Goal: Task Accomplishment & Management: Use online tool/utility

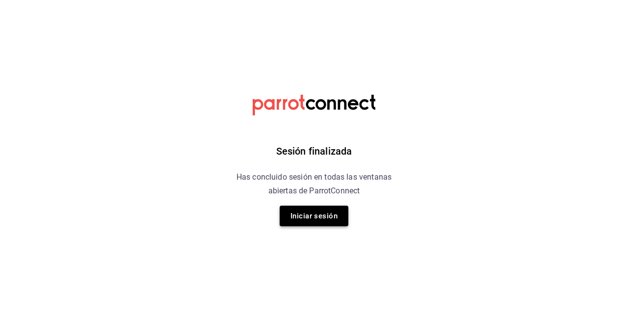
click at [291, 210] on button "Iniciar sesión" at bounding box center [314, 216] width 69 height 21
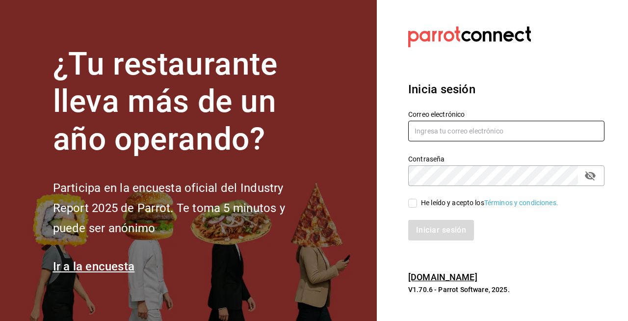
click at [430, 135] on input "text" at bounding box center [506, 131] width 196 height 21
type input "S"
type input "[EMAIL_ADDRESS][DOMAIN_NAME]"
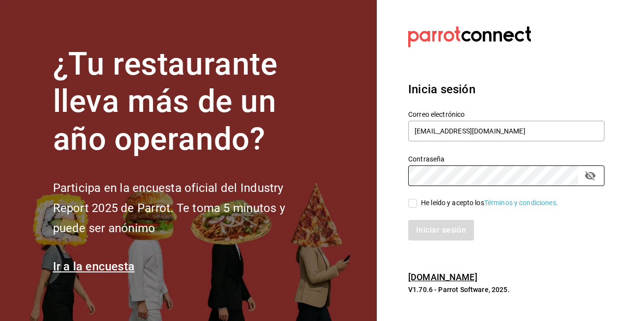
click at [432, 207] on div "He leído y acepto los Términos y condiciones." at bounding box center [489, 203] width 137 height 10
click at [417, 207] on input "He leído y acepto los Términos y condiciones." at bounding box center [412, 203] width 9 height 9
checkbox input "true"
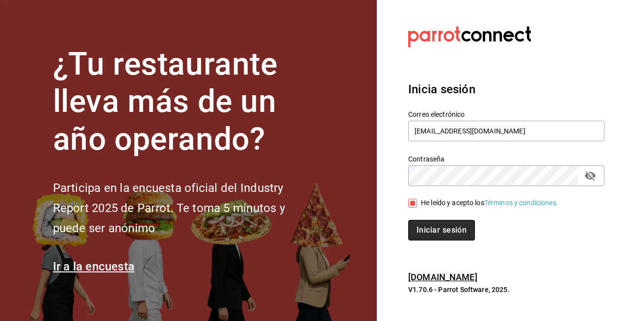
click at [436, 222] on button "Iniciar sesión" at bounding box center [441, 230] width 67 height 21
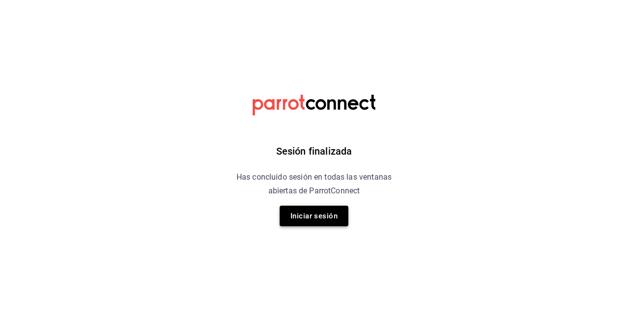
click at [337, 214] on button "Iniciar sesión" at bounding box center [314, 216] width 69 height 21
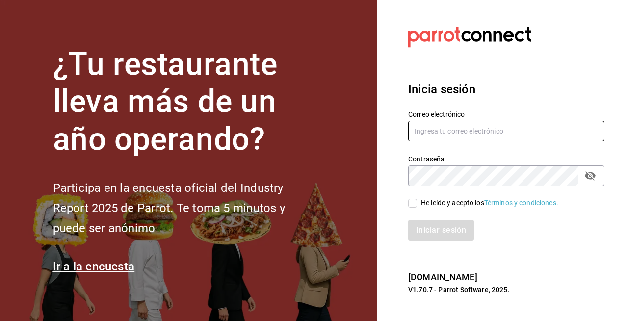
click at [433, 135] on input "text" at bounding box center [506, 131] width 196 height 21
type input "[EMAIL_ADDRESS][DOMAIN_NAME]"
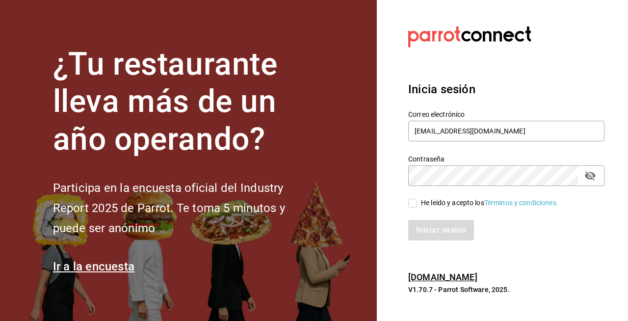
click at [587, 177] on icon "passwordField" at bounding box center [590, 175] width 11 height 9
click at [415, 203] on input "He leído y acepto los Términos y condiciones." at bounding box center [412, 203] width 9 height 9
checkbox input "true"
click at [428, 232] on button "Iniciar sesión" at bounding box center [441, 230] width 67 height 21
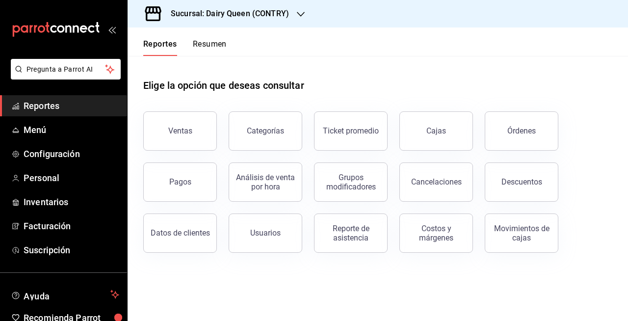
click at [433, 232] on div "Costos y márgenes" at bounding box center [436, 233] width 61 height 19
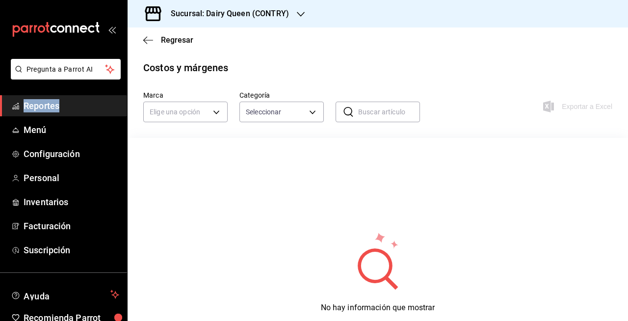
drag, startPoint x: 0, startPoint y: 0, endPoint x: 433, endPoint y: 232, distance: 491.0
click at [433, 232] on html "Pregunta a Parrot AI Reportes Menú Configuración Personal Inventarios Facturaci…" at bounding box center [314, 160] width 628 height 321
click at [282, 10] on h3 "Sucursal: Dairy Queen (CONTRY)" at bounding box center [226, 14] width 126 height 12
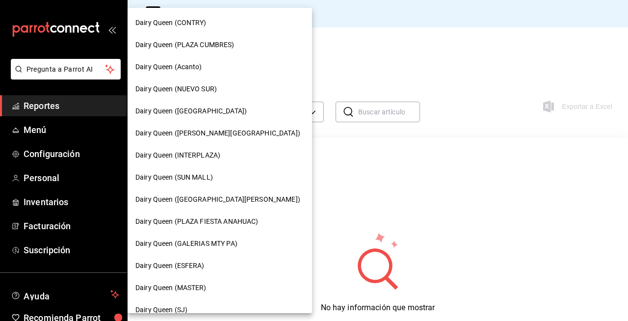
click at [250, 61] on div "Dairy Queen (Acanto)" at bounding box center [220, 67] width 185 height 22
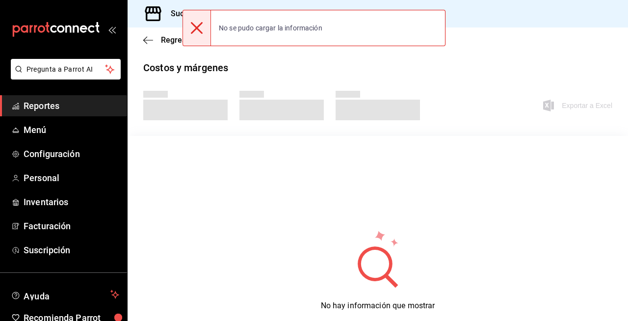
click at [196, 31] on icon at bounding box center [197, 28] width 12 height 12
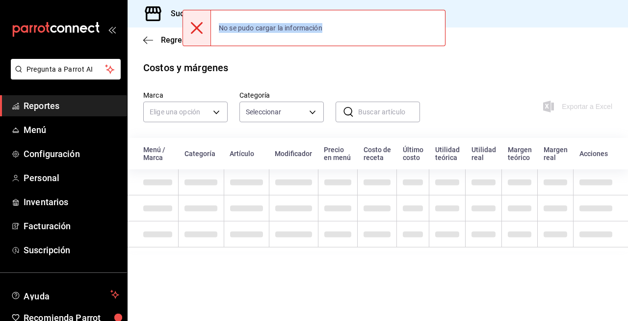
click at [196, 31] on icon at bounding box center [197, 28] width 12 height 12
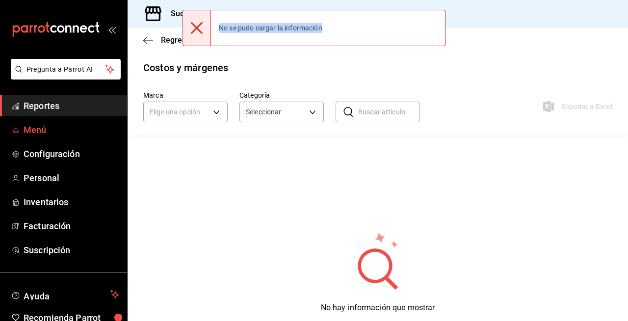
click at [82, 133] on span "Menú" at bounding box center [72, 129] width 96 height 13
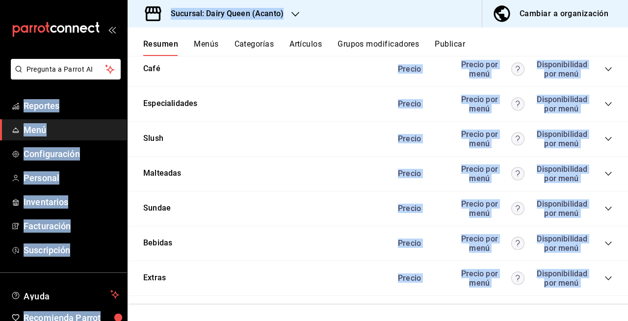
scroll to position [979, 0]
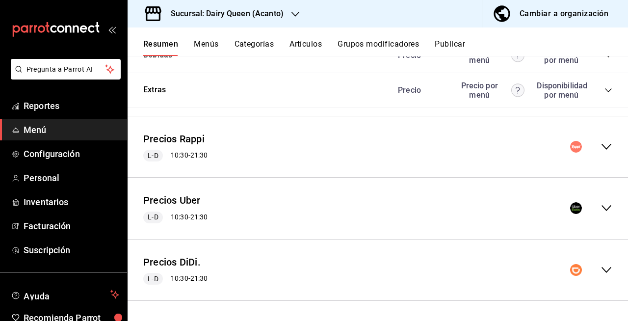
click at [604, 145] on icon "collapse-menu-row" at bounding box center [607, 147] width 12 height 12
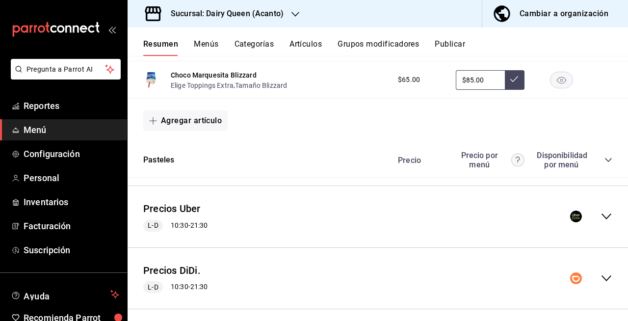
scroll to position [2563, 0]
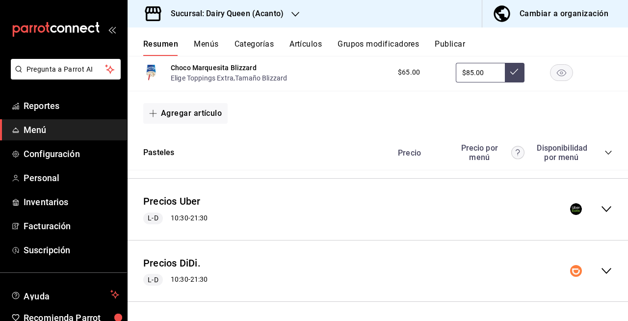
click at [601, 212] on icon "collapse-menu-row" at bounding box center [607, 209] width 12 height 12
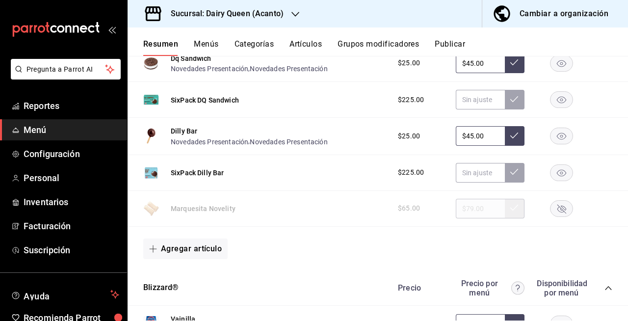
scroll to position [2825, 0]
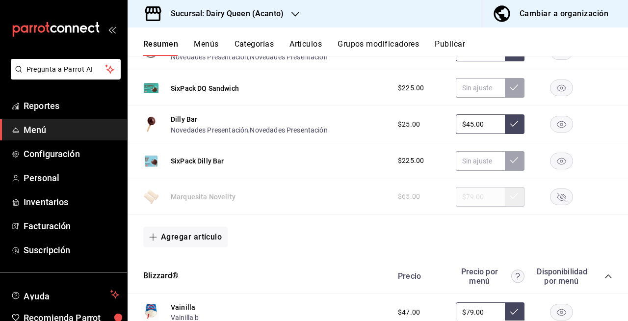
click at [554, 198] on rect "button" at bounding box center [562, 196] width 23 height 16
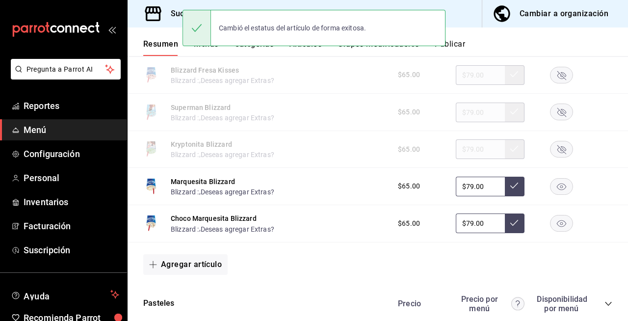
scroll to position [4161, 0]
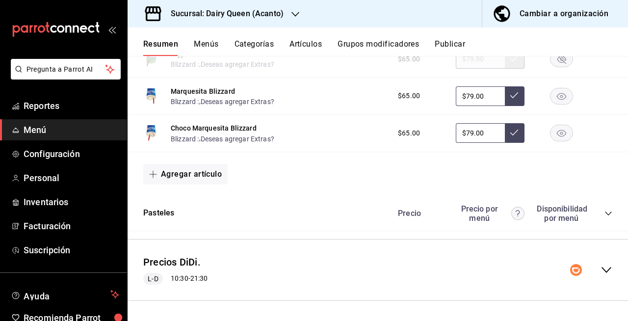
click at [601, 268] on icon "collapse-menu-row" at bounding box center [607, 270] width 12 height 12
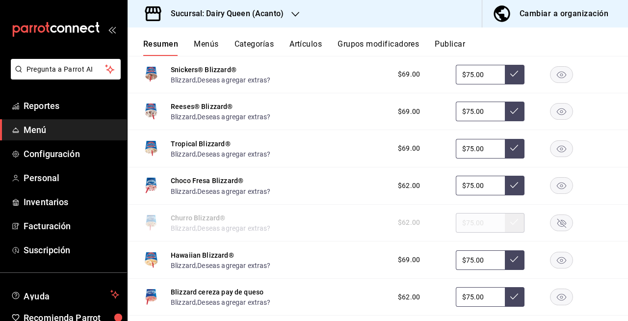
scroll to position [5754, 0]
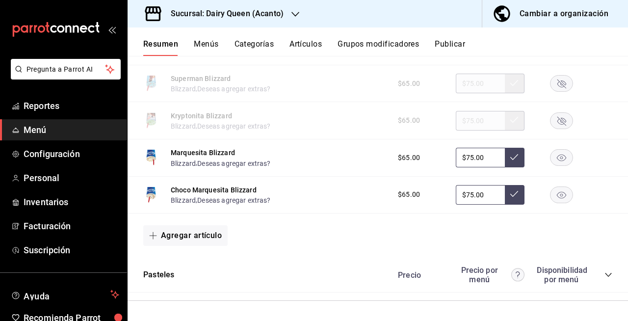
click at [445, 48] on button "Publicar" at bounding box center [450, 47] width 30 height 17
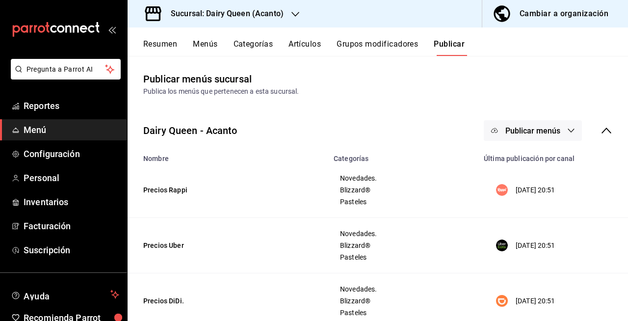
click at [539, 135] on button "Publicar menús" at bounding box center [533, 130] width 98 height 21
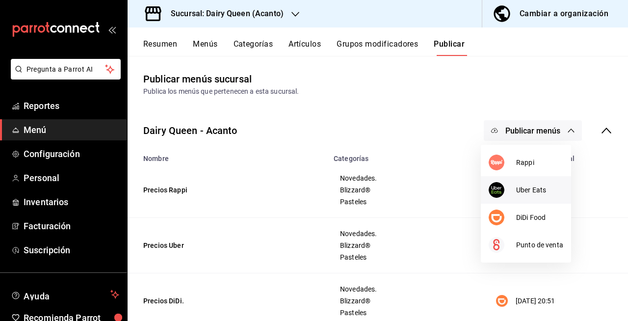
click at [530, 189] on span "Uber Eats" at bounding box center [539, 190] width 47 height 10
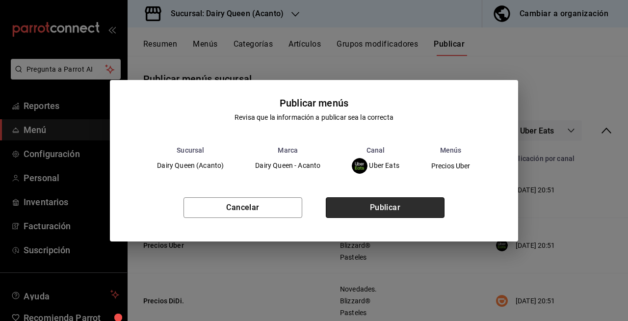
click at [431, 211] on button "Publicar" at bounding box center [385, 207] width 119 height 21
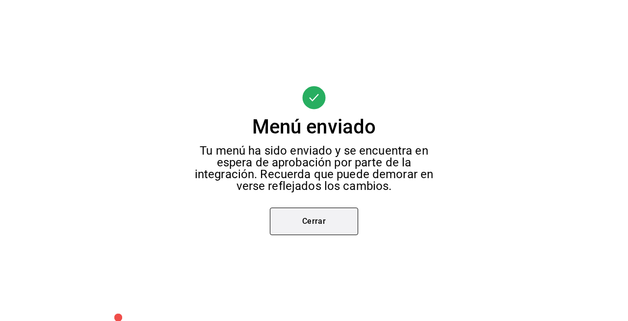
click at [305, 228] on button "Cerrar" at bounding box center [314, 221] width 88 height 27
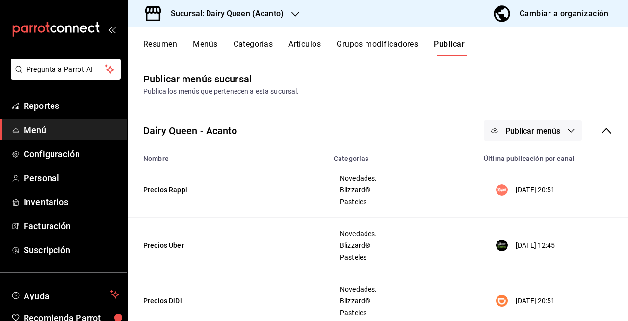
click at [507, 129] on span "Publicar menús" at bounding box center [533, 130] width 55 height 9
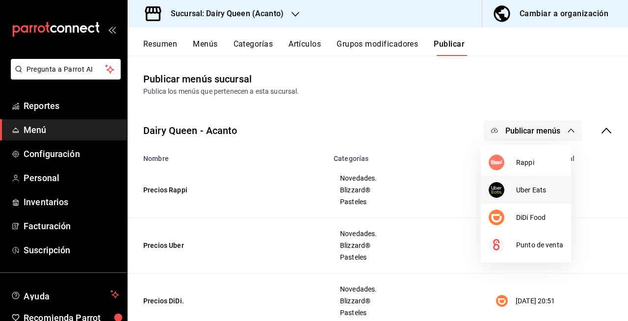
click at [486, 182] on li "Uber Eats" at bounding box center [526, 189] width 90 height 27
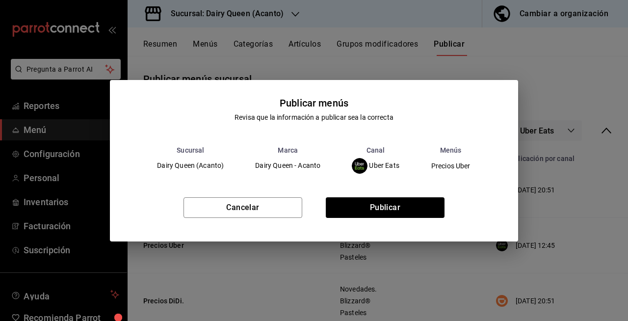
click at [547, 92] on div "Publicar menús Revisa que la información a publicar sea la correcta Sucursal Ma…" at bounding box center [314, 160] width 628 height 321
click at [257, 197] on button "Cancelar" at bounding box center [243, 207] width 119 height 21
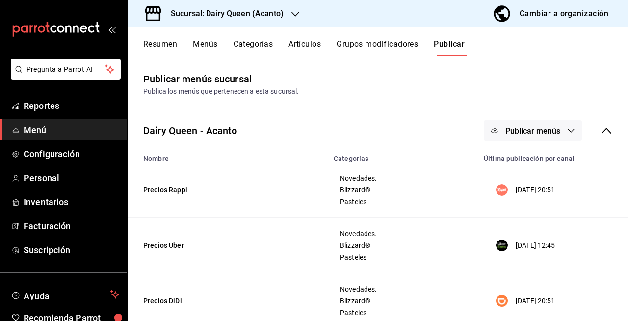
click at [549, 143] on div "Dairy Queen - Acanto Publicar menús" at bounding box center [378, 130] width 501 height 36
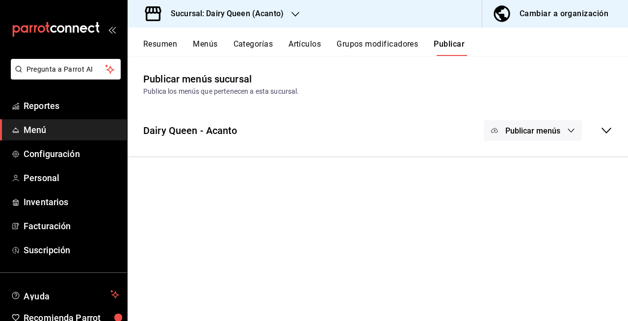
click at [548, 134] on span "Publicar menús" at bounding box center [533, 130] width 55 height 9
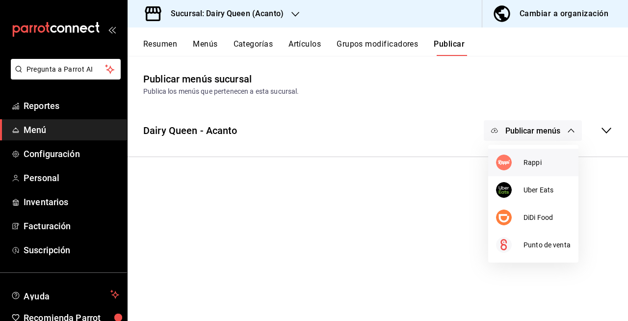
click at [533, 161] on span "Rappi" at bounding box center [547, 163] width 47 height 10
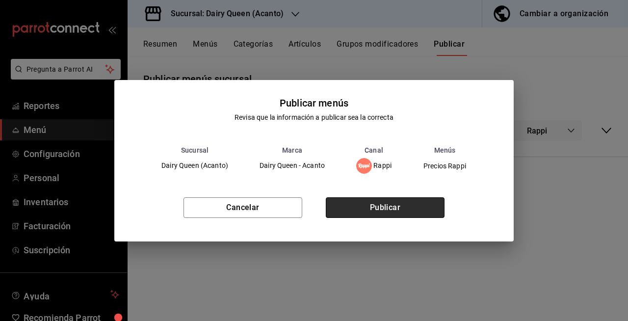
click at [403, 214] on button "Publicar" at bounding box center [385, 207] width 119 height 21
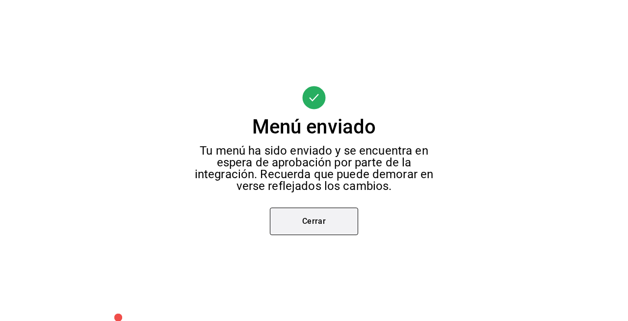
click at [331, 222] on button "Cerrar" at bounding box center [314, 221] width 88 height 27
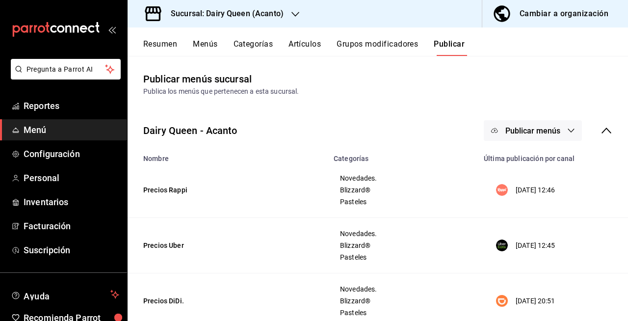
click at [520, 125] on button "Publicar menús" at bounding box center [533, 130] width 98 height 21
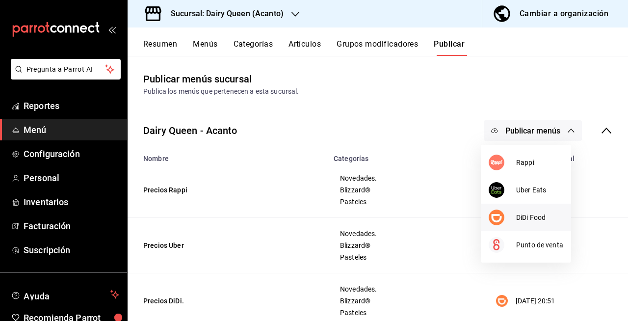
click at [511, 216] on div at bounding box center [502, 218] width 27 height 16
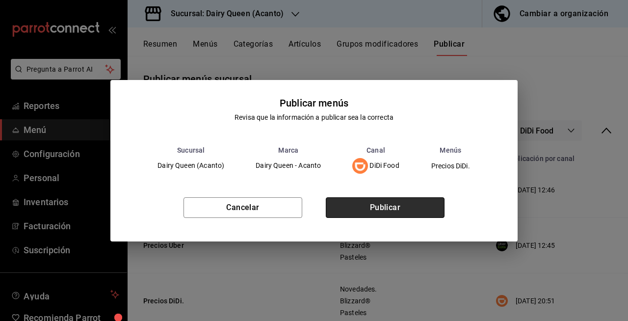
click at [418, 208] on button "Publicar" at bounding box center [385, 207] width 119 height 21
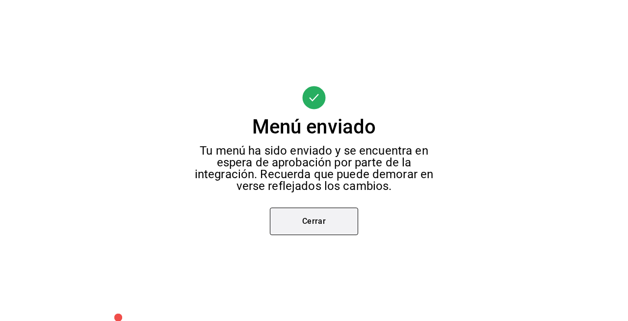
click at [341, 219] on button "Cerrar" at bounding box center [314, 221] width 88 height 27
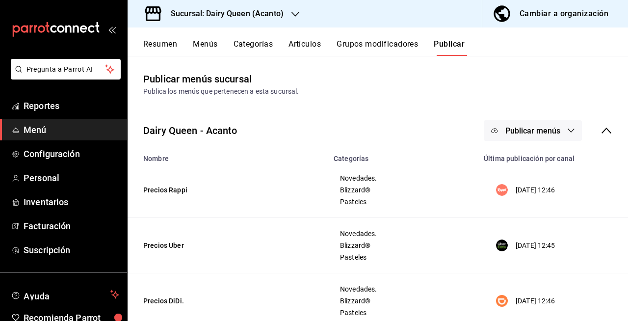
click at [431, 92] on div "Publica los menús que pertenecen a esta sucursal." at bounding box center [377, 91] width 469 height 10
click at [235, 62] on main "Publicar menús sucursal Publica los menús que pertenecen a esta sucursal. Dairy…" at bounding box center [378, 251] width 501 height 391
